Goal: Check status: Check status

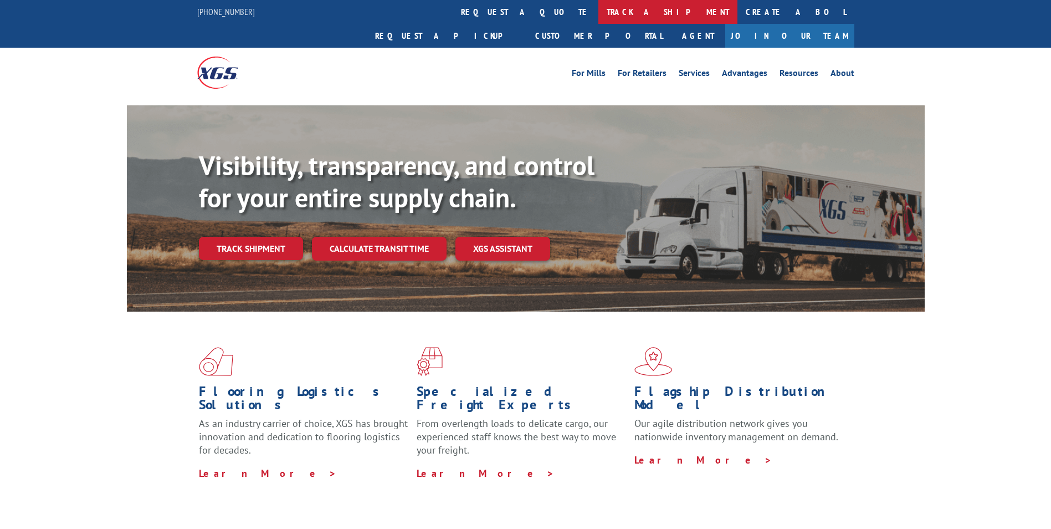
click at [598, 15] on link "track a shipment" at bounding box center [667, 12] width 139 height 24
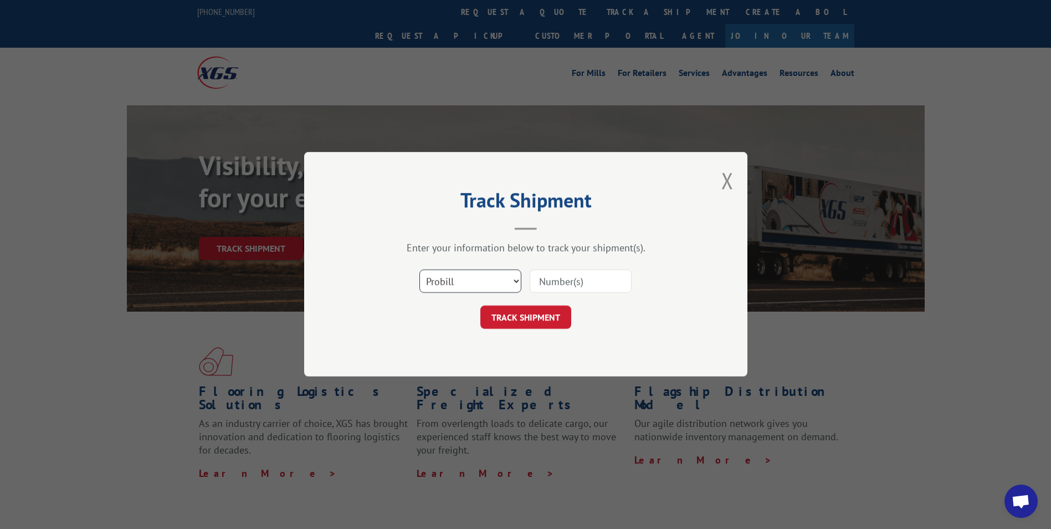
click at [514, 280] on select "Select category... Probill BOL PO" at bounding box center [470, 281] width 102 height 23
select select "bol"
click at [419, 270] on select "Select category... Probill BOL PO" at bounding box center [470, 281] width 102 height 23
click at [549, 279] on input at bounding box center [581, 281] width 102 height 23
type input "2879412"
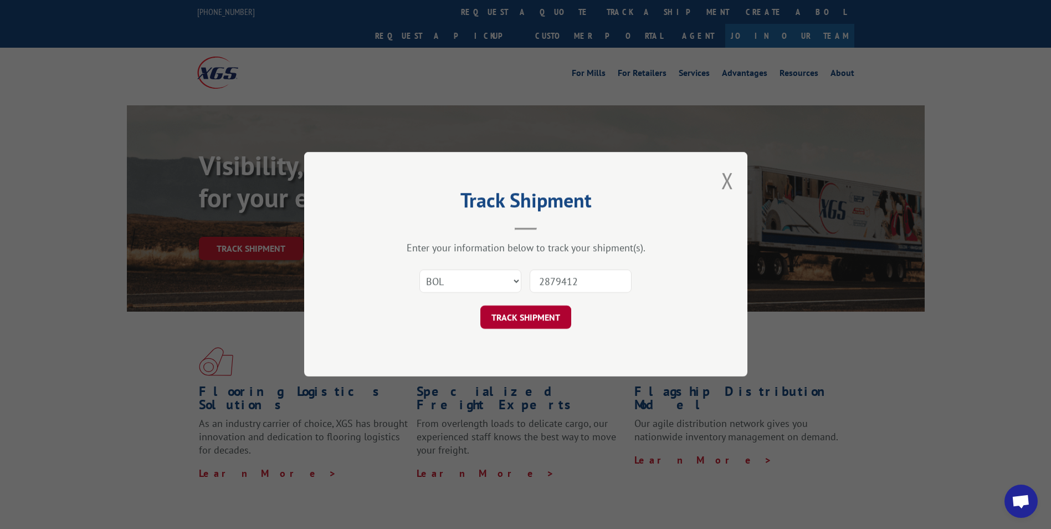
click at [560, 319] on button "TRACK SHIPMENT" at bounding box center [525, 317] width 91 height 23
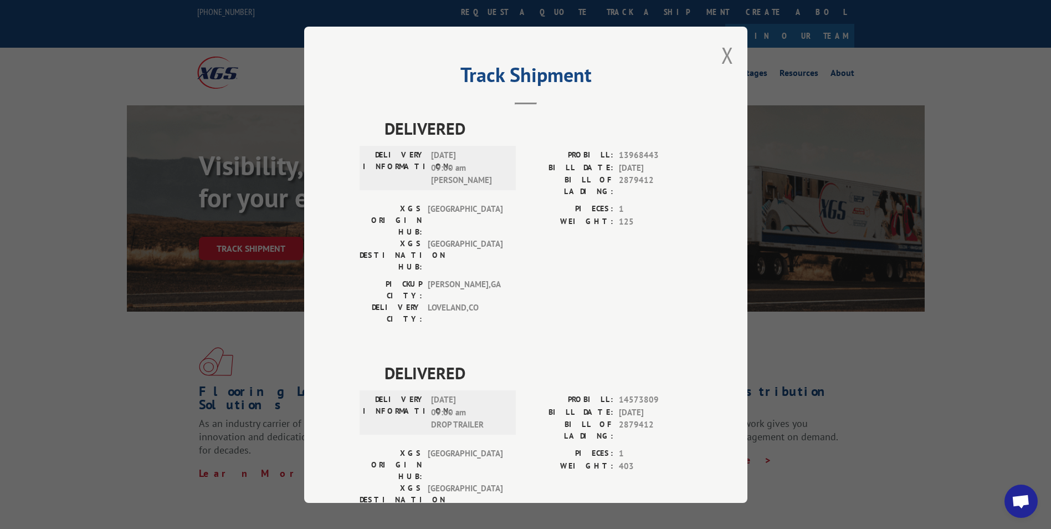
click at [502, 11] on div "Track Shipment DELIVERED DELIVERY INFORMATION: [DATE] 09:00 am [PERSON_NAME]: 1…" at bounding box center [525, 264] width 1051 height 529
click at [726, 58] on button "Close modal" at bounding box center [727, 54] width 12 height 29
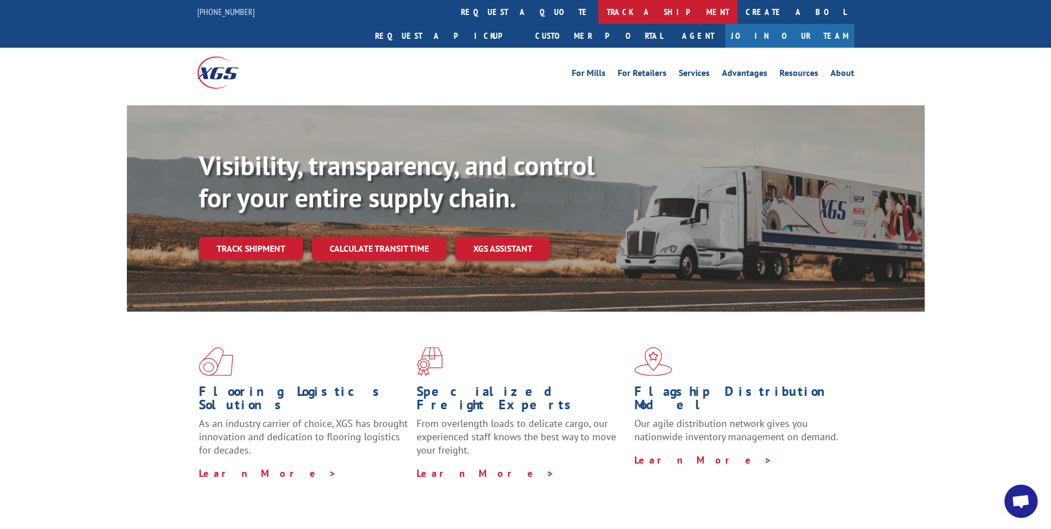
click at [598, 13] on link "track a shipment" at bounding box center [667, 12] width 139 height 24
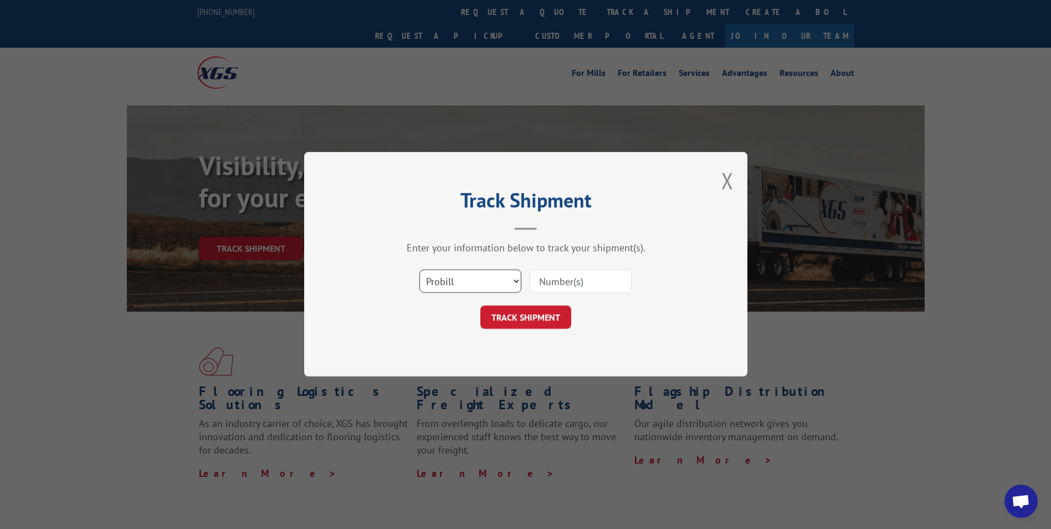
click at [516, 281] on select "Select category... Probill BOL PO" at bounding box center [470, 281] width 102 height 23
select select "bol"
click at [419, 270] on select "Select category... Probill BOL PO" at bounding box center [470, 281] width 102 height 23
click at [565, 279] on input at bounding box center [581, 281] width 102 height 23
type input "2731518"
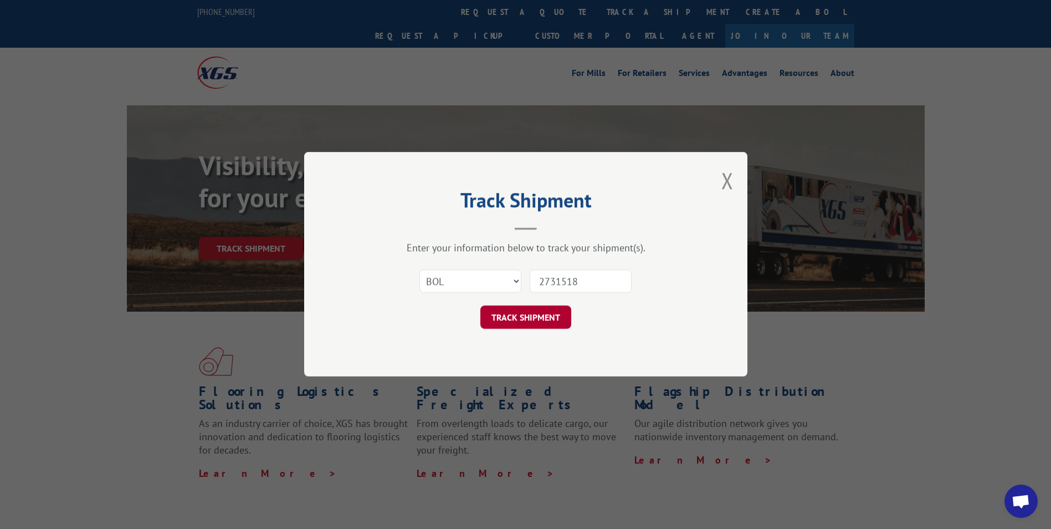
click at [540, 321] on button "TRACK SHIPMENT" at bounding box center [525, 317] width 91 height 23
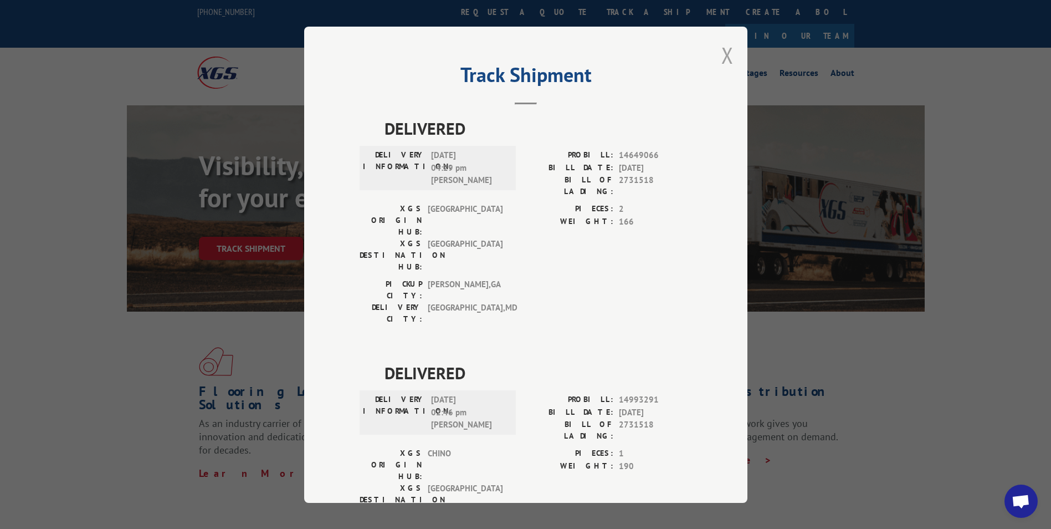
click at [726, 55] on button "Close modal" at bounding box center [727, 54] width 12 height 29
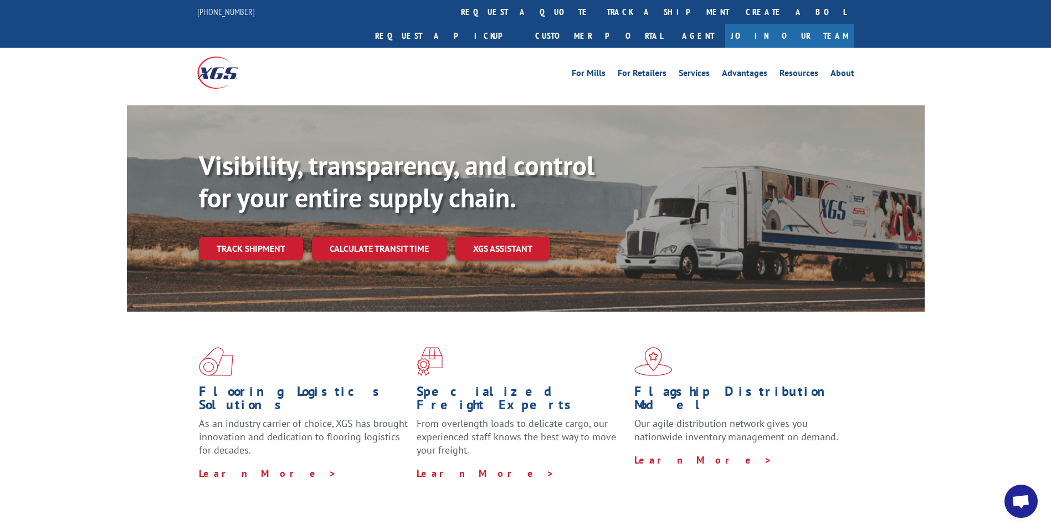
click at [598, 9] on link "track a shipment" at bounding box center [667, 12] width 139 height 24
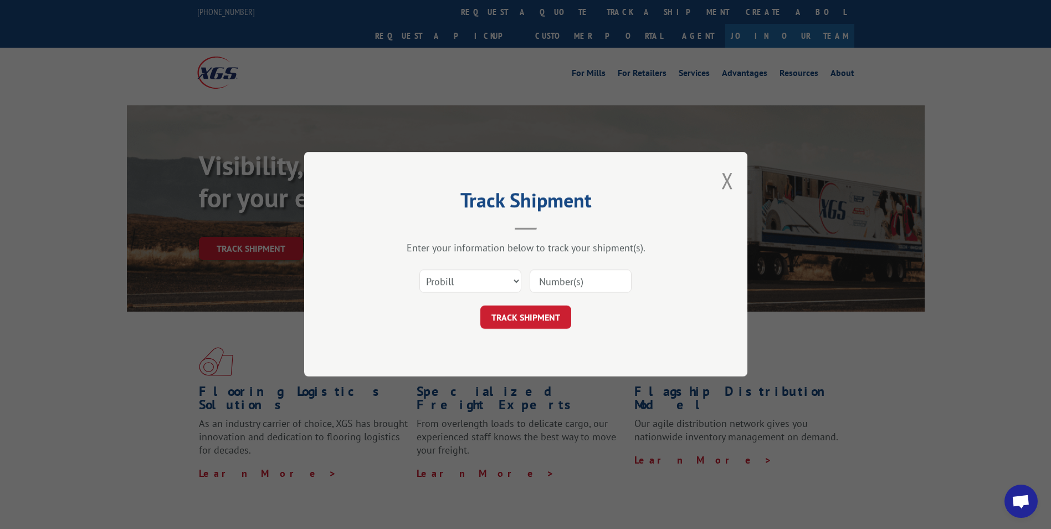
click at [580, 278] on input at bounding box center [581, 281] width 102 height 23
click at [547, 281] on input at bounding box center [581, 281] width 102 height 23
type input "2877008"
click at [521, 315] on button "TRACK SHIPMENT" at bounding box center [525, 317] width 91 height 23
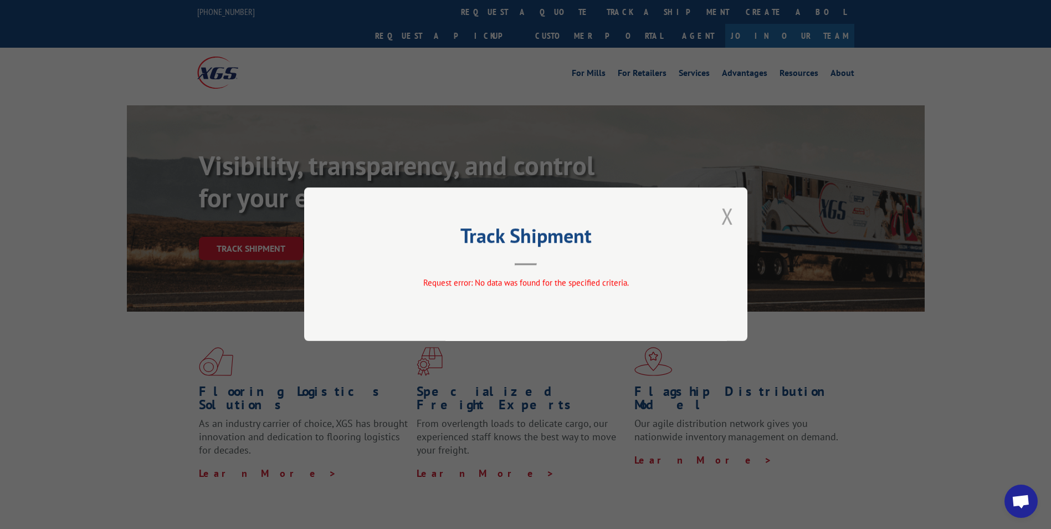
click at [726, 218] on button "Close modal" at bounding box center [727, 215] width 12 height 29
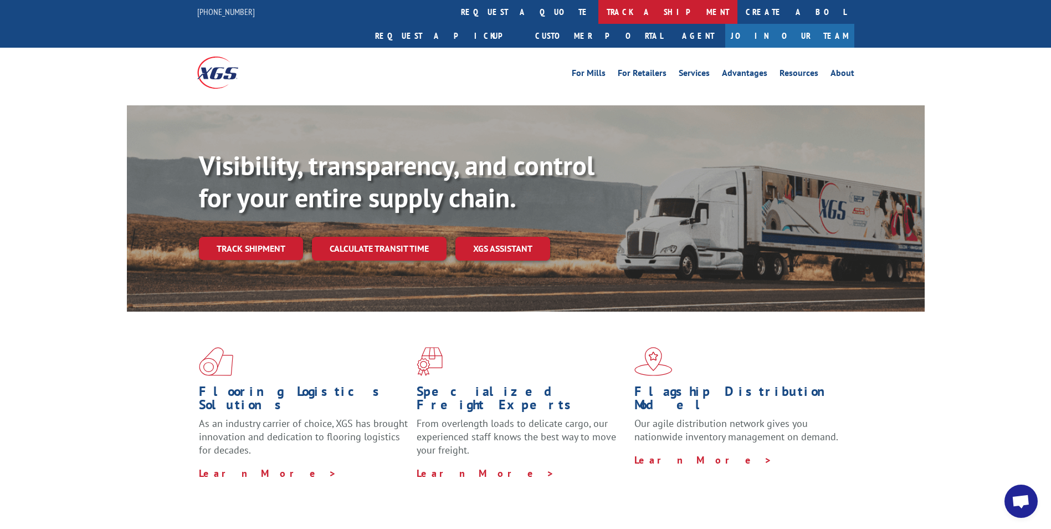
click at [598, 16] on link "track a shipment" at bounding box center [667, 12] width 139 height 24
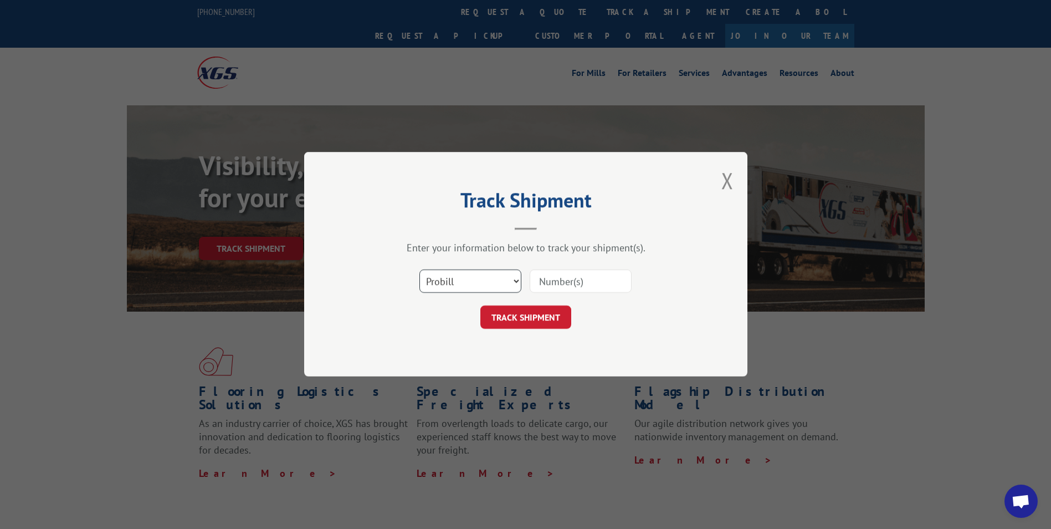
click at [515, 285] on select "Select category... Probill BOL PO" at bounding box center [470, 281] width 102 height 23
select select "bol"
click at [419, 270] on select "Select category... Probill BOL PO" at bounding box center [470, 281] width 102 height 23
click at [545, 278] on input at bounding box center [581, 281] width 102 height 23
type input "2877008"
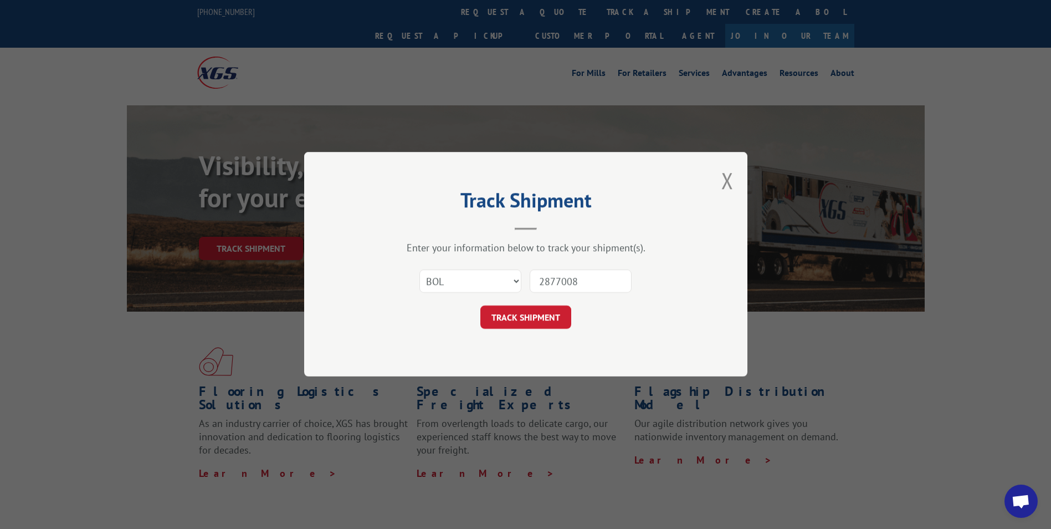
click at [527, 319] on button "TRACK SHIPMENT" at bounding box center [525, 317] width 91 height 23
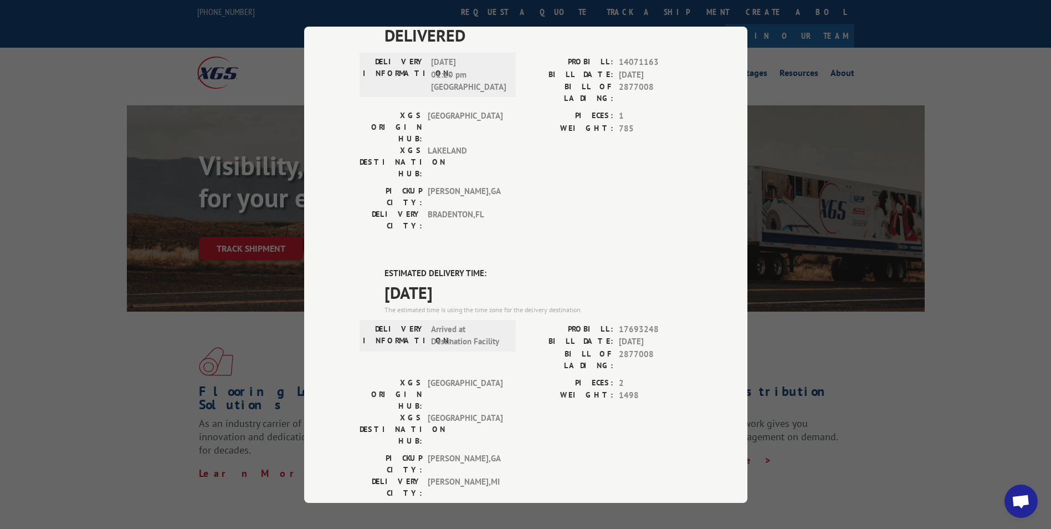
scroll to position [111, 0]
